Goal: Task Accomplishment & Management: Complete application form

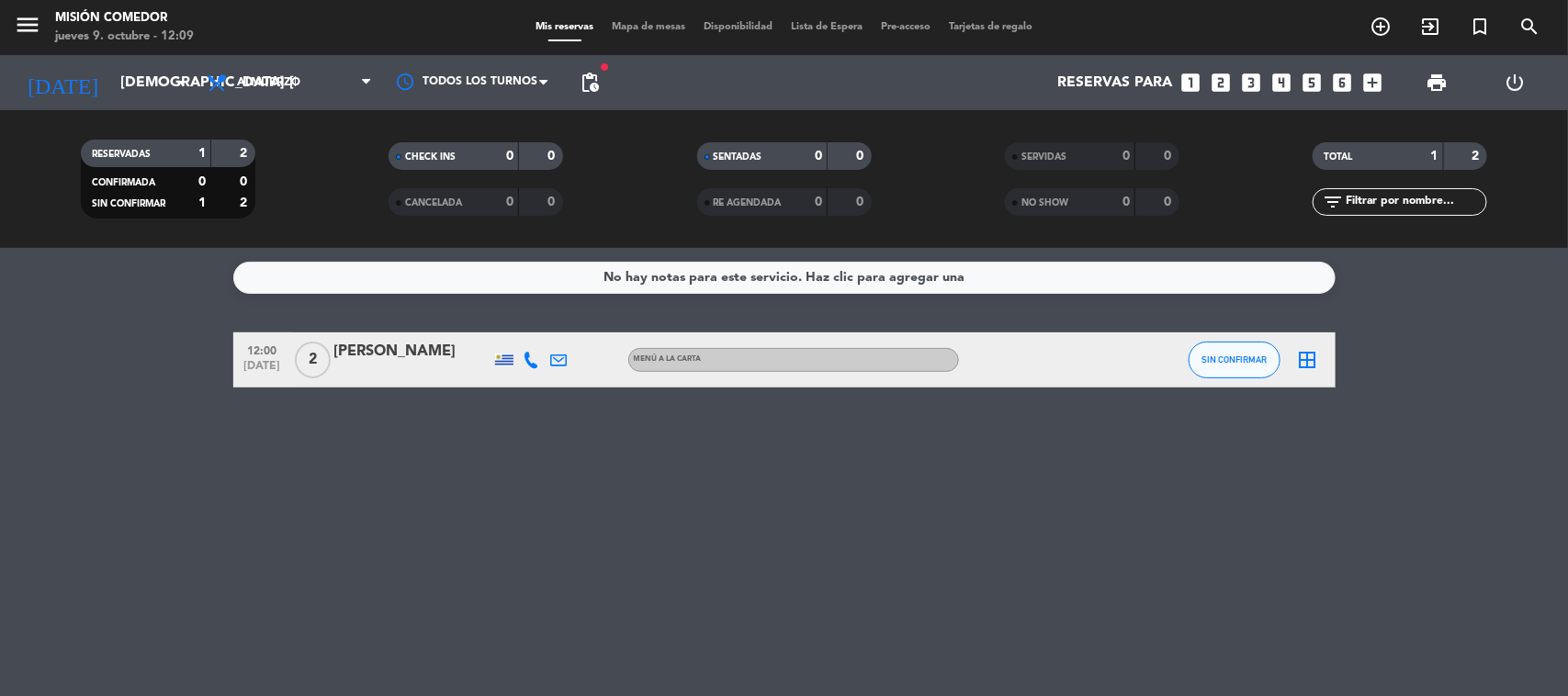
click at [1287, 84] on icon "looks_4" at bounding box center [1282, 83] width 24 height 24
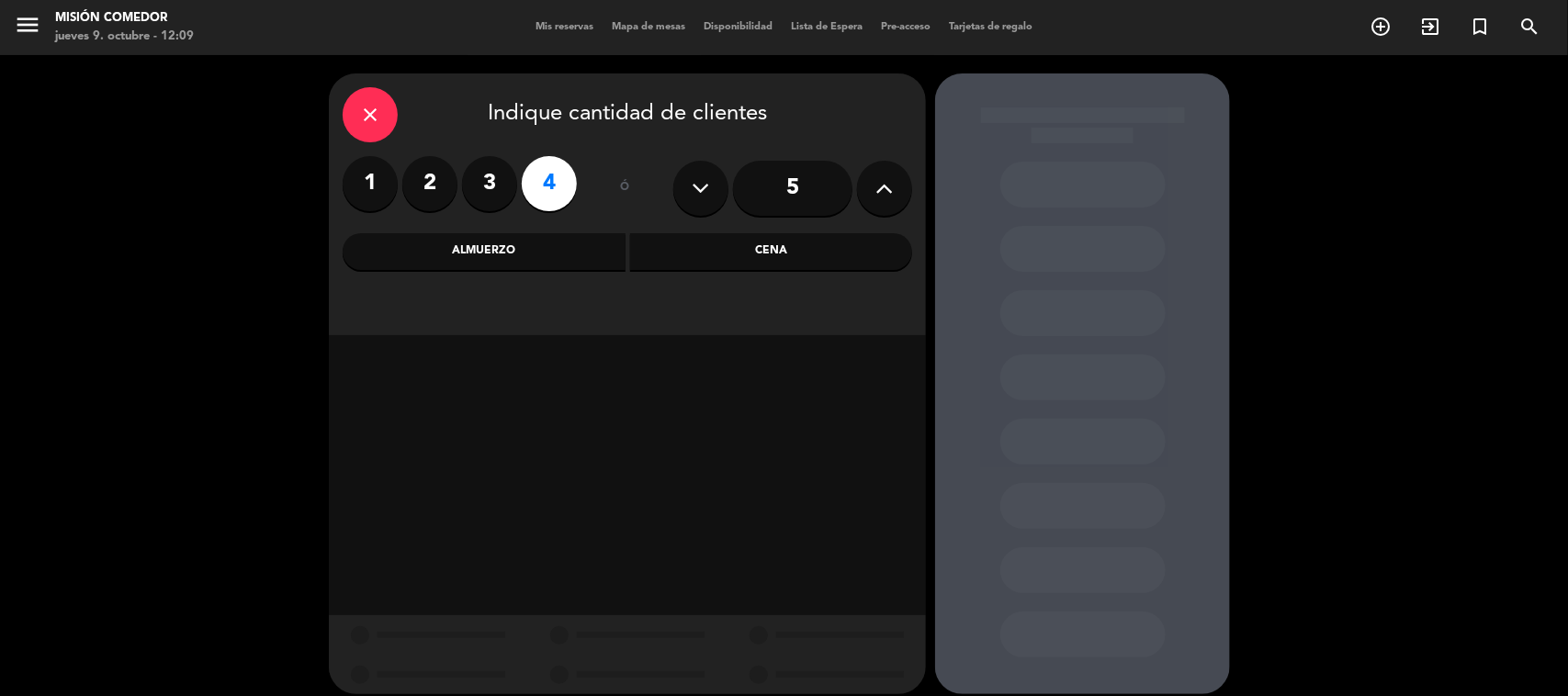
click at [479, 263] on div "Almuerzo" at bounding box center [484, 252] width 283 height 37
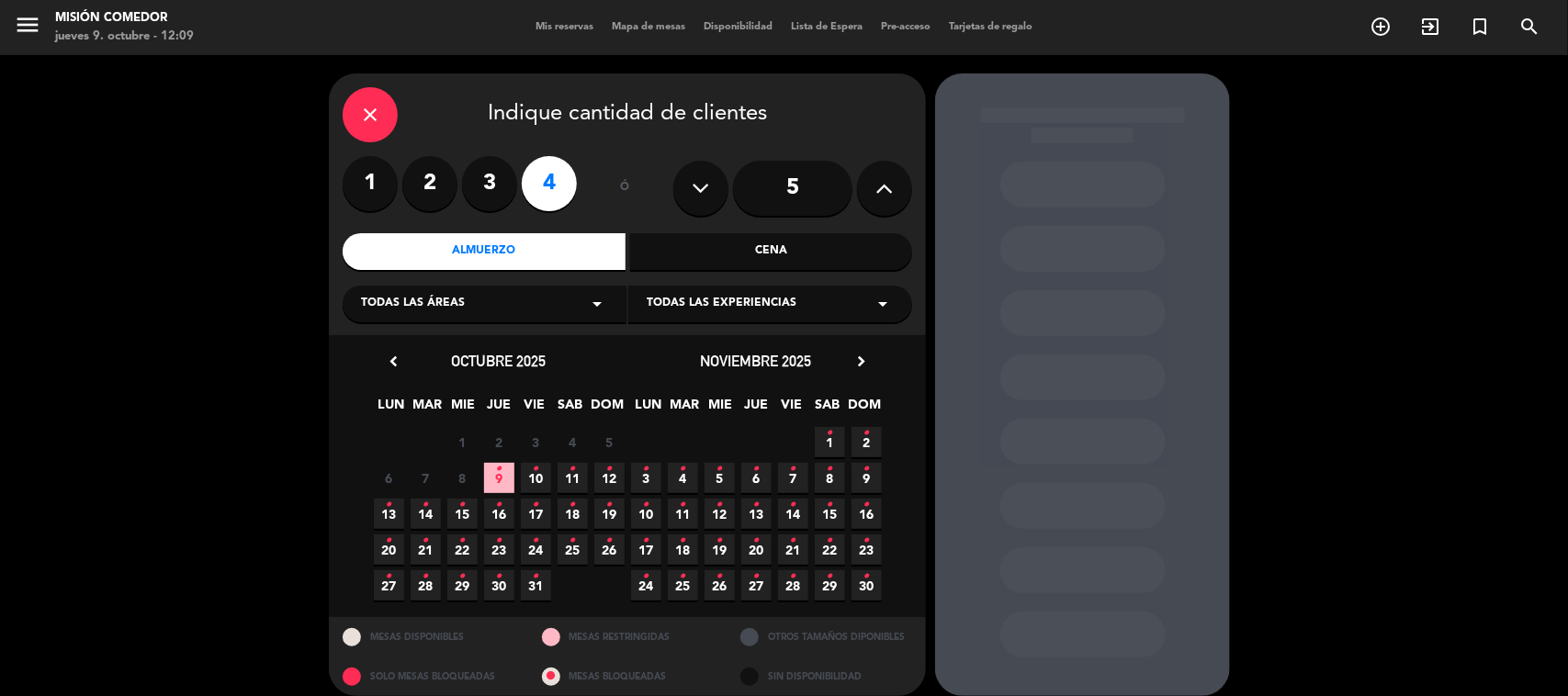
click at [501, 476] on icon "•" at bounding box center [499, 469] width 6 height 29
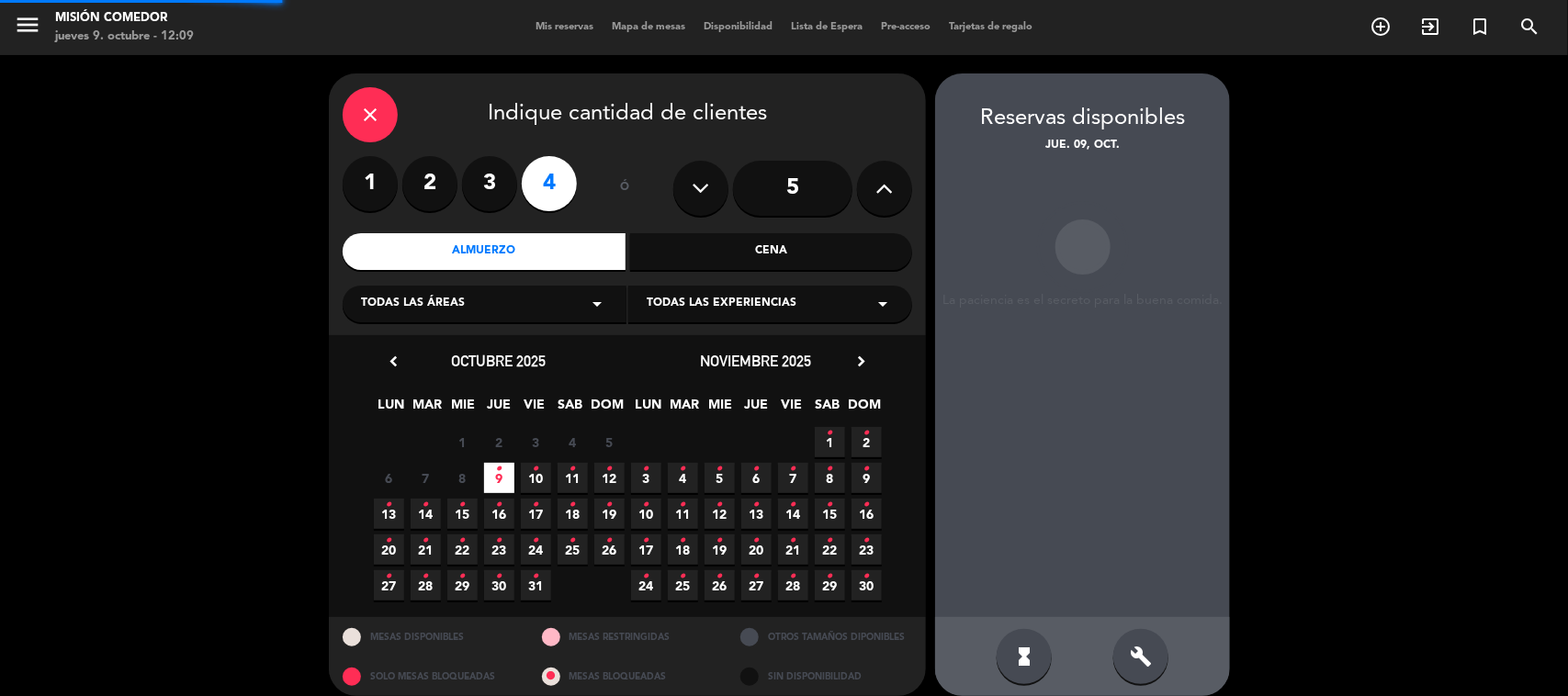
scroll to position [16, 0]
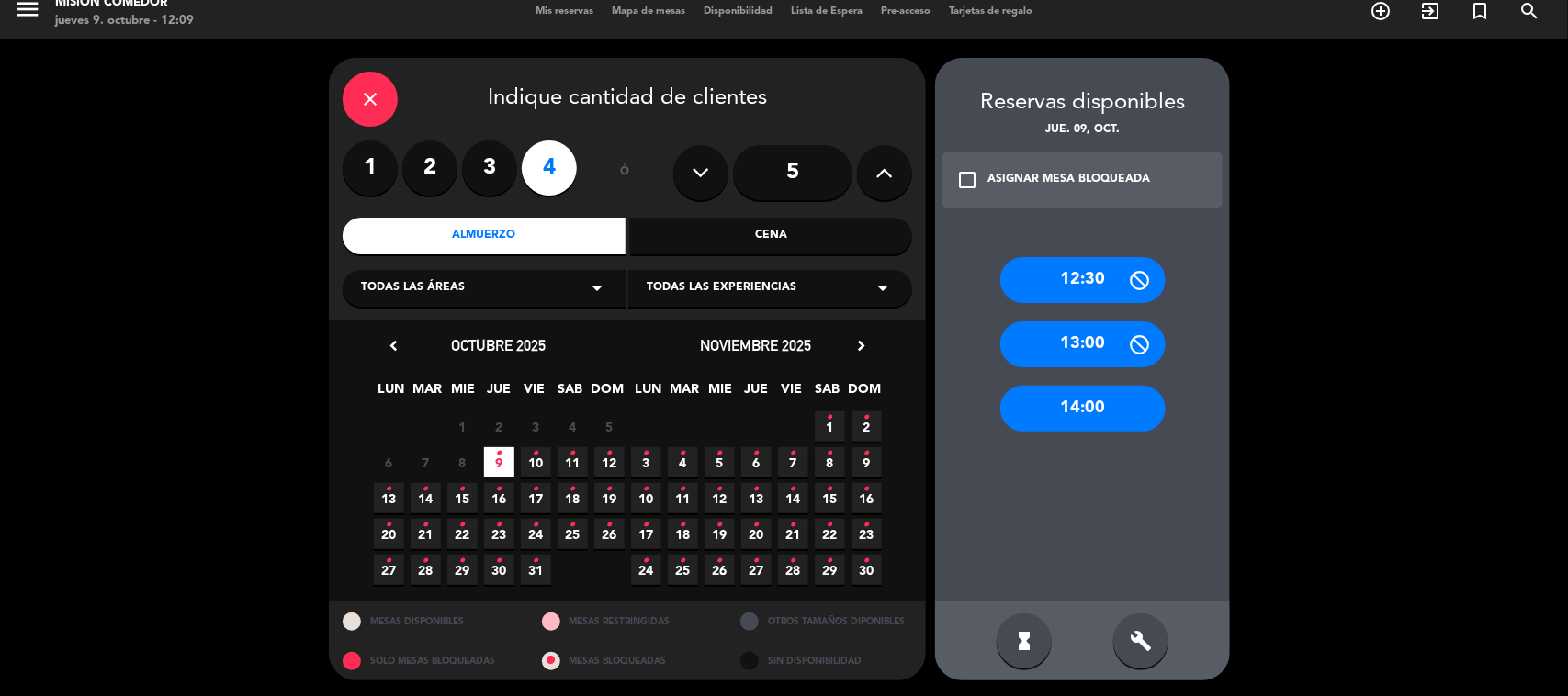
click at [1080, 342] on div "13:00" at bounding box center [1083, 344] width 165 height 46
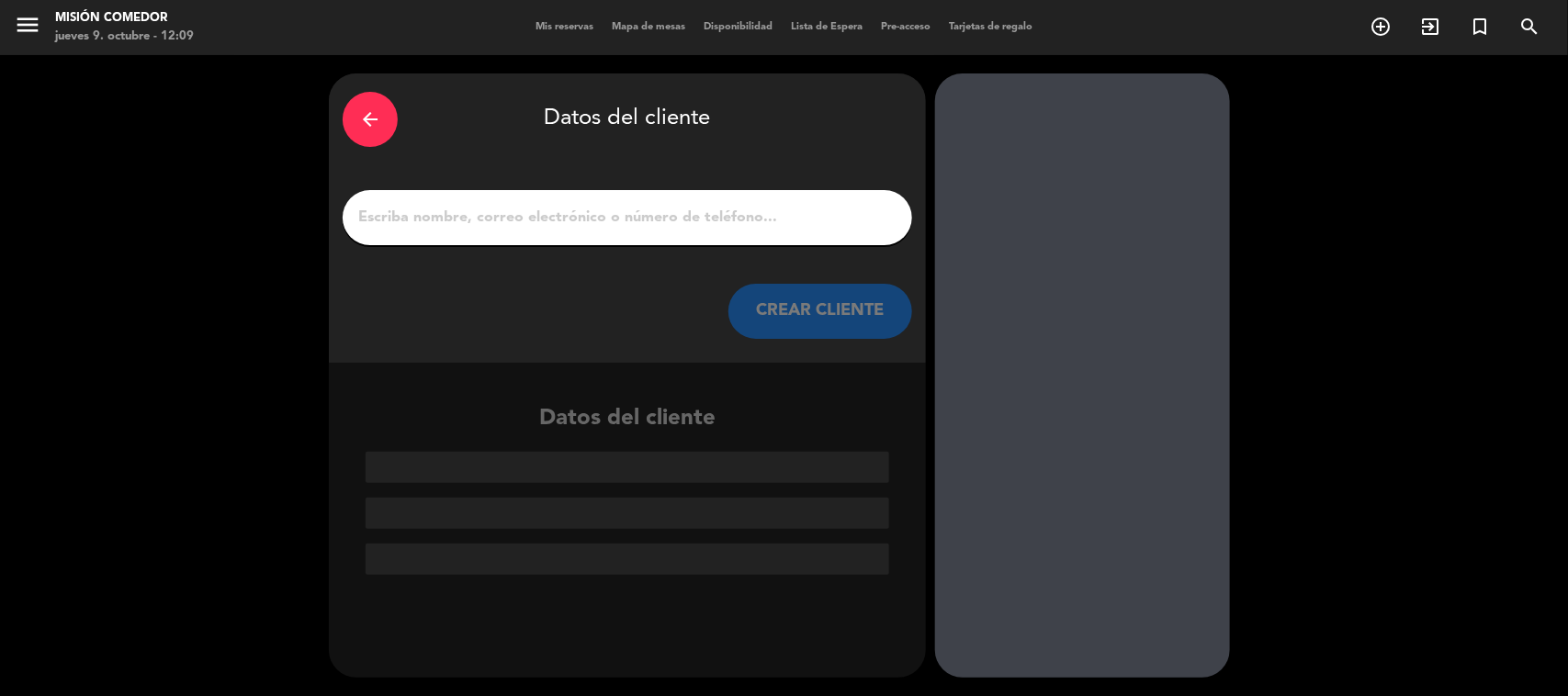
drag, startPoint x: 770, startPoint y: 194, endPoint x: 769, endPoint y: 217, distance: 23.0
click at [769, 214] on div at bounding box center [627, 218] width 570 height 55
drag, startPoint x: 769, startPoint y: 217, endPoint x: 799, endPoint y: 153, distance: 70.7
click at [769, 216] on input "1" at bounding box center [627, 218] width 542 height 26
click at [815, 211] on input "1" at bounding box center [627, 218] width 542 height 26
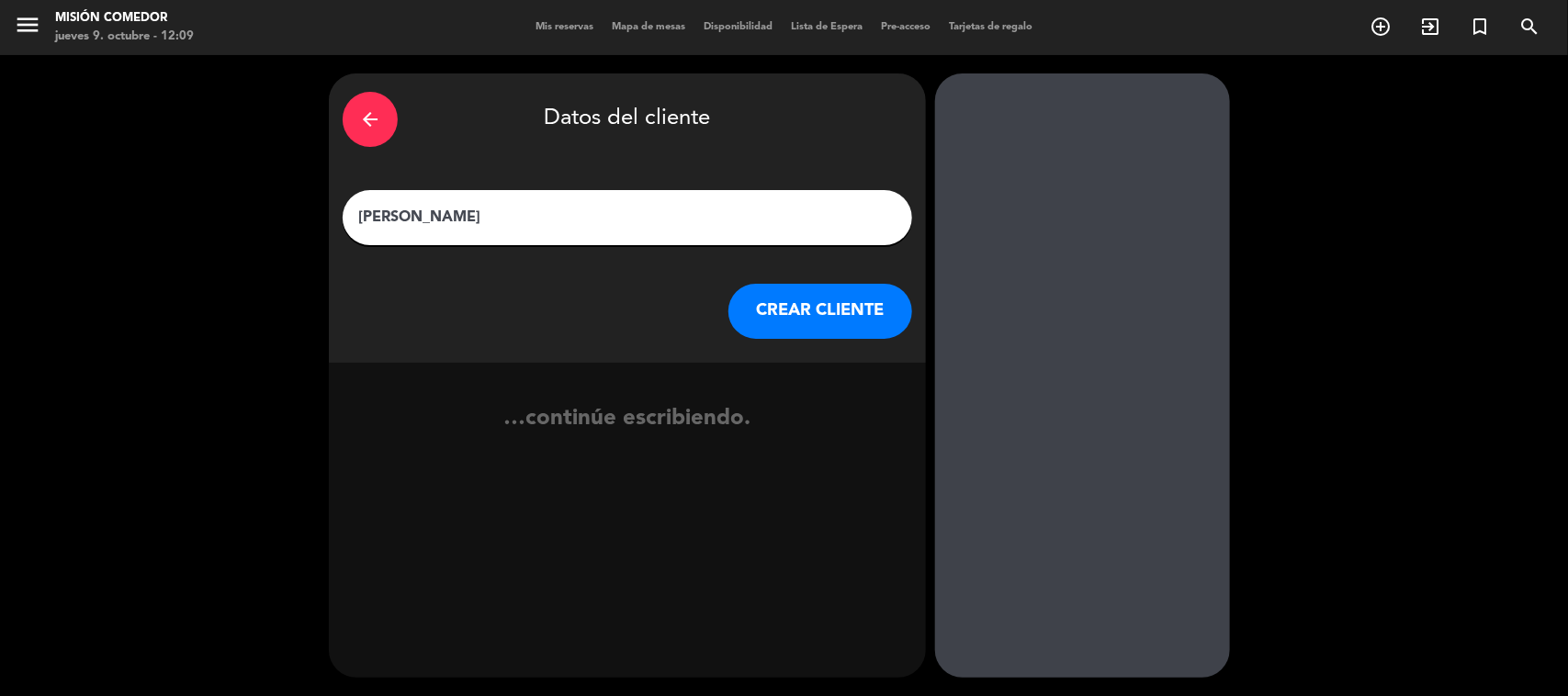
type input "[PERSON_NAME]"
click at [818, 266] on div "arrow_back Datos del cliente [PERSON_NAME] CLIENTE" at bounding box center [627, 218] width 597 height 289
click at [818, 313] on button "CREAR CLIENTE" at bounding box center [820, 311] width 184 height 55
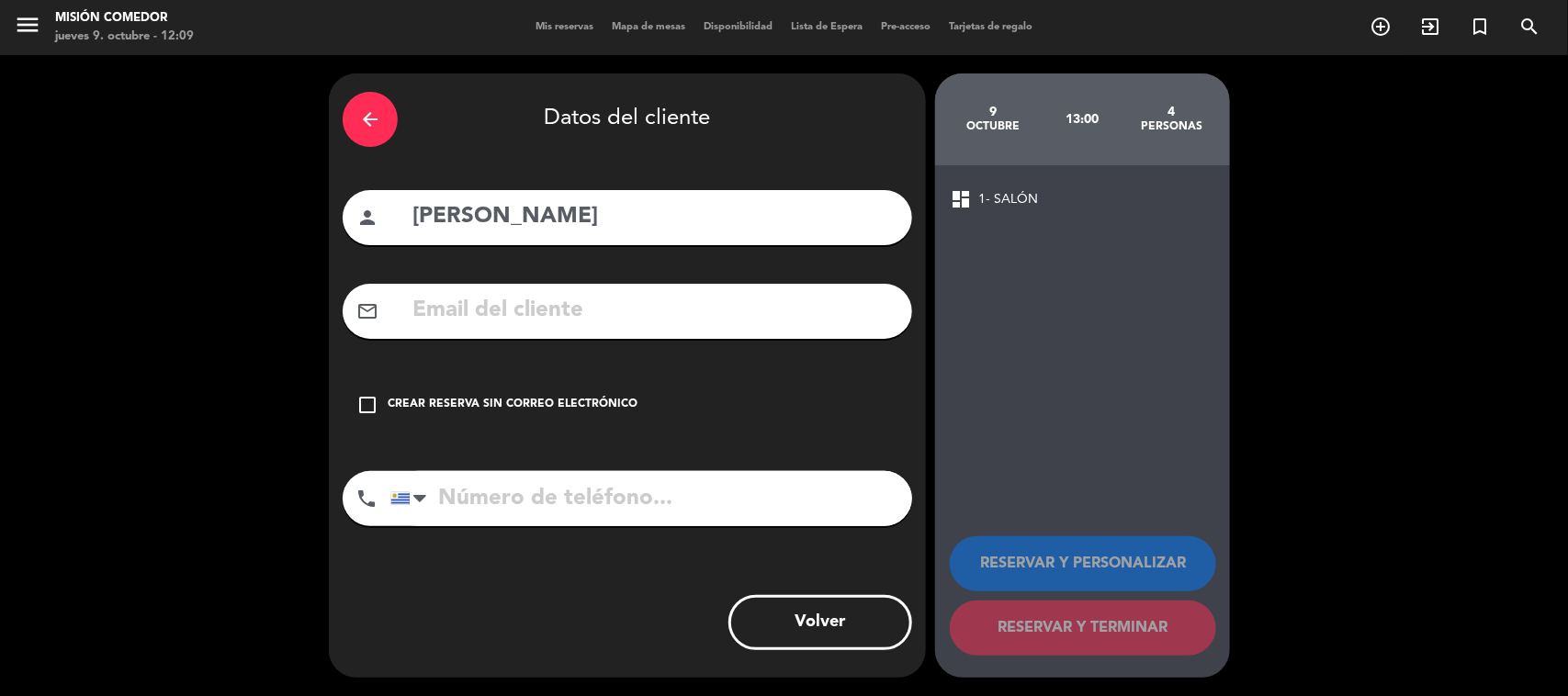
click at [566, 524] on div "phone [GEOGRAPHIC_DATA] +1 [GEOGRAPHIC_DATA] +44 [GEOGRAPHIC_DATA] ([GEOGRAPHIC…" at bounding box center [627, 505] width 570 height 68
click at [565, 523] on input "tel" at bounding box center [651, 499] width 522 height 55
type input "099114533"
click at [489, 373] on div "arrow_back Datos del cliente person [PERSON_NAME] mail_outline check_box_outlin…" at bounding box center [627, 376] width 597 height 604
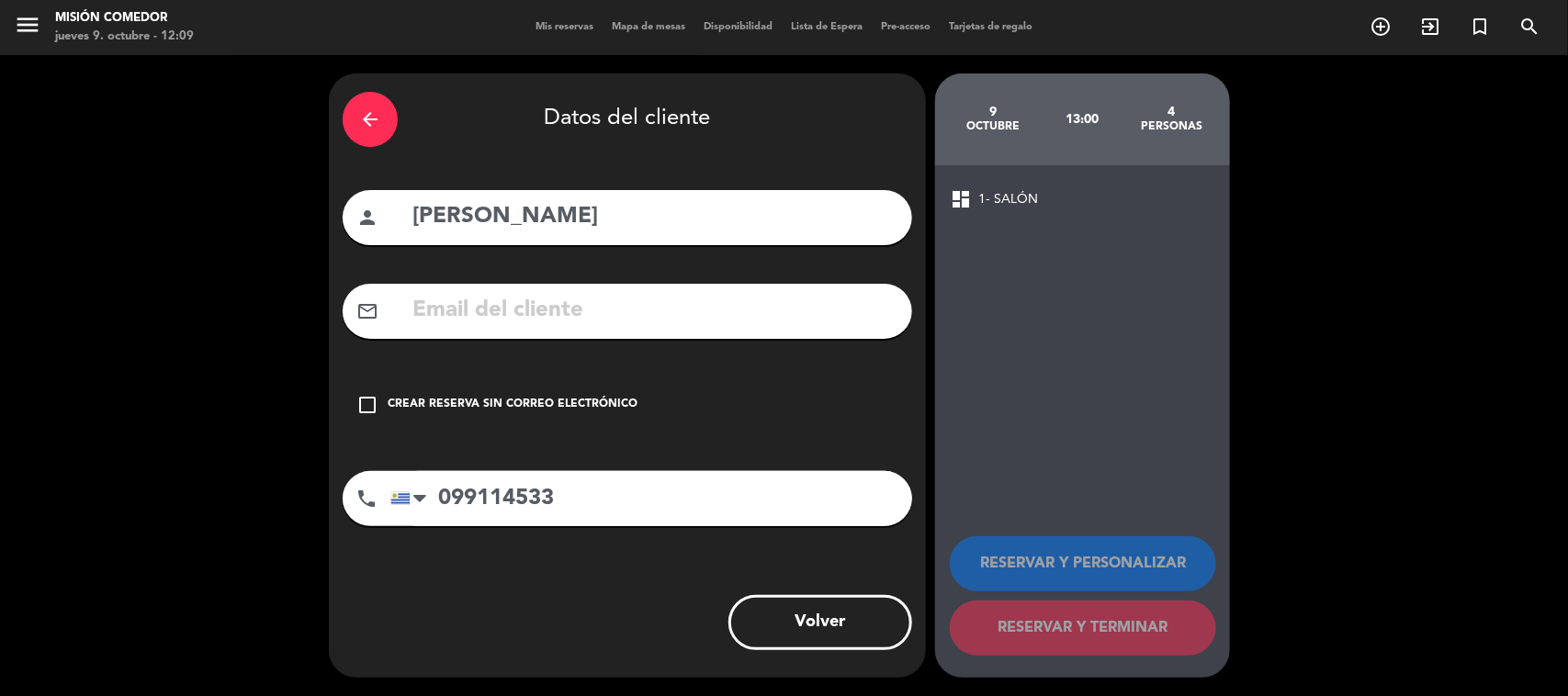
drag, startPoint x: 513, startPoint y: 382, endPoint x: 694, endPoint y: 434, distance: 188.3
click at [514, 382] on div "check_box_outline_blank Crear reserva sin correo electrónico" at bounding box center [627, 405] width 570 height 55
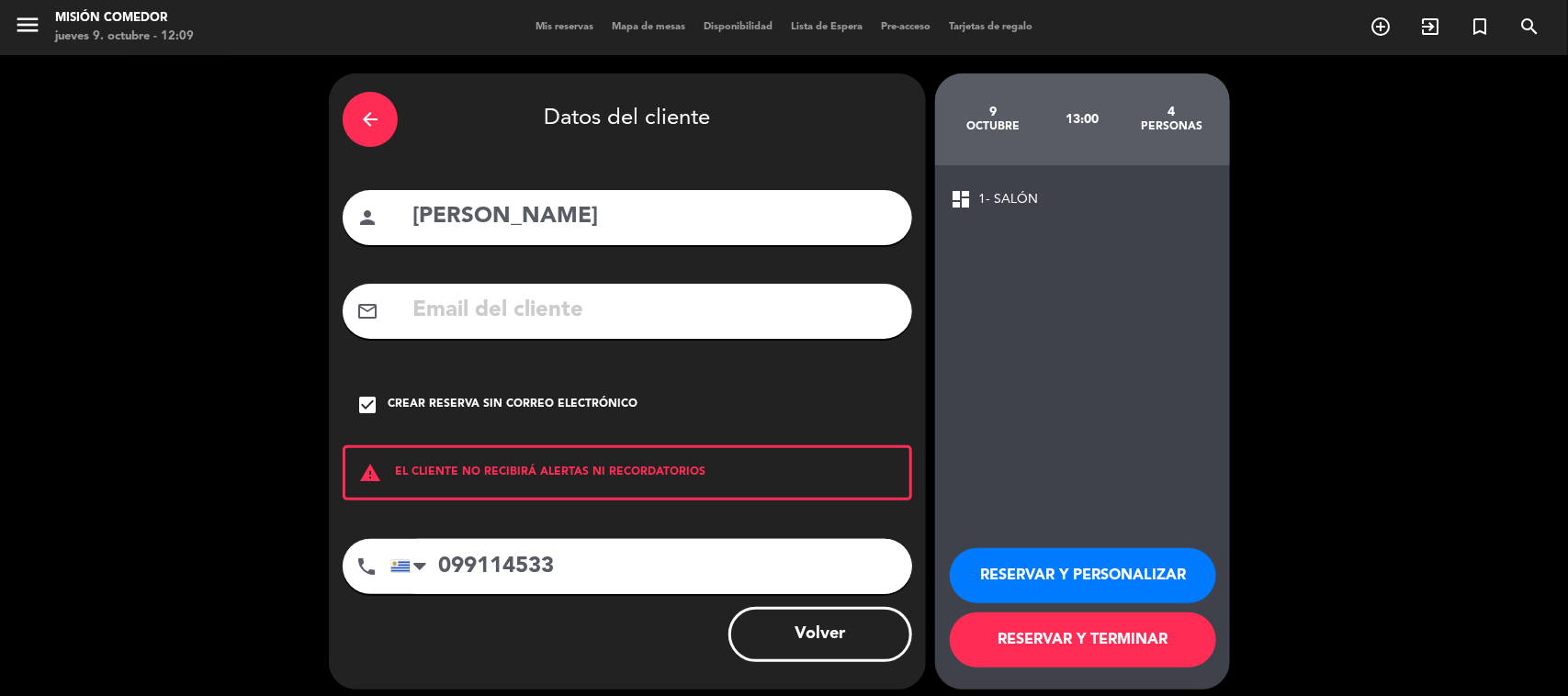
click at [1116, 634] on button "RESERVAR Y TERMINAR" at bounding box center [1083, 640] width 266 height 55
